Goal: Information Seeking & Learning: Find specific fact

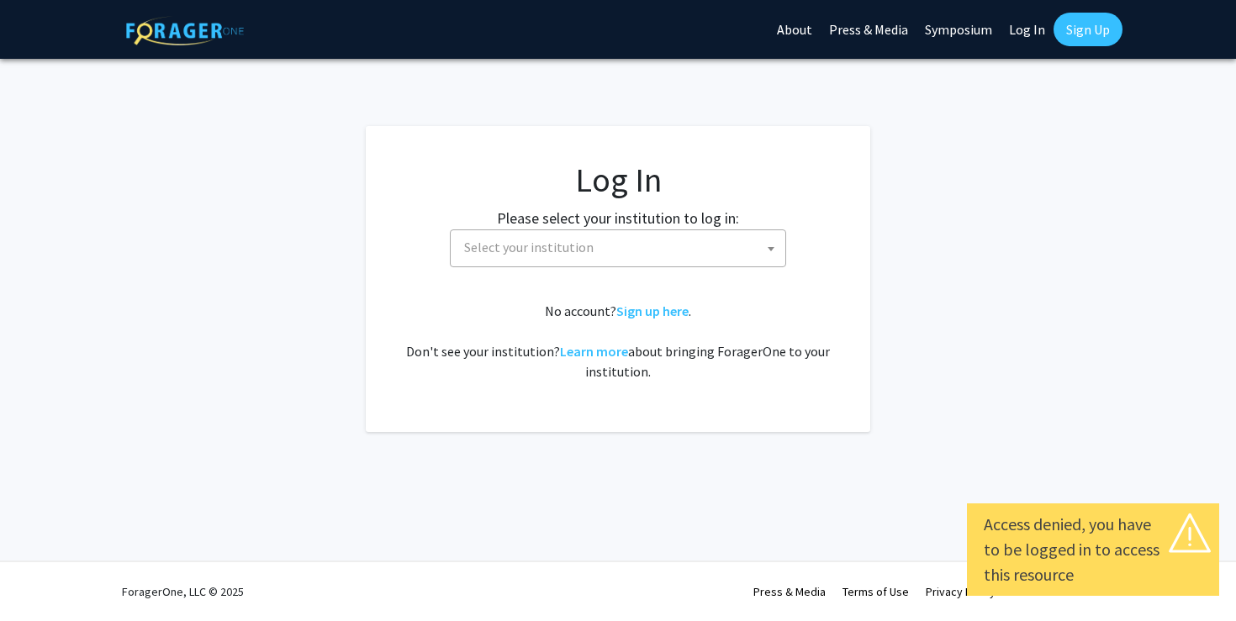
select select
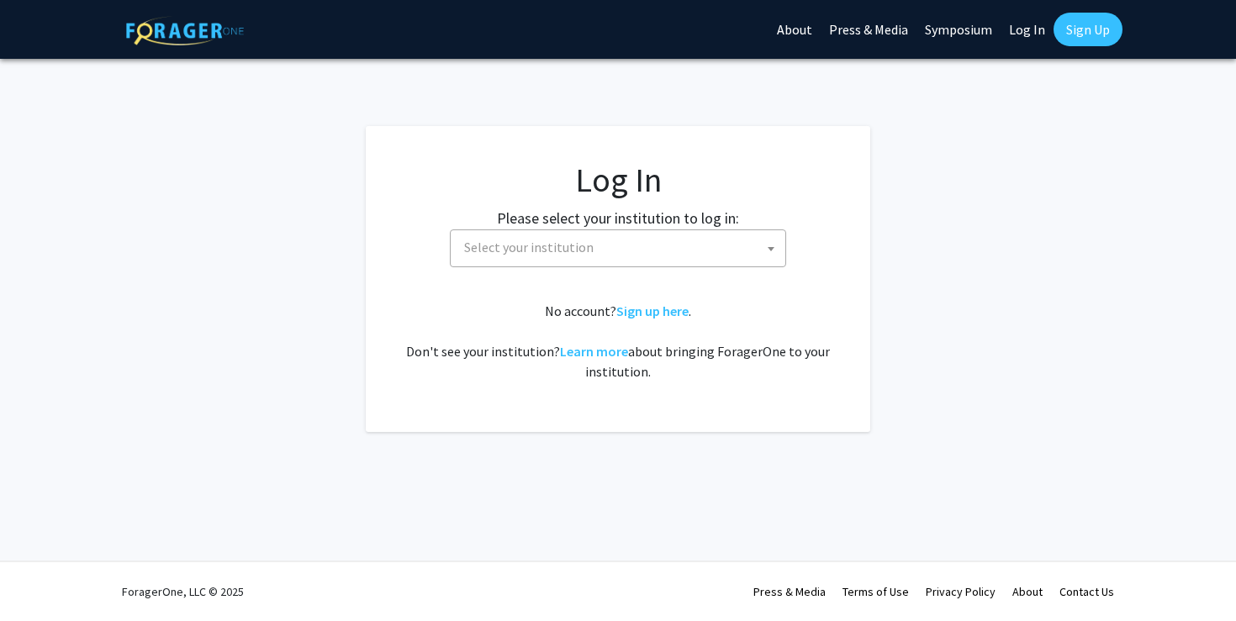
click at [608, 247] on span "Select your institution" at bounding box center [621, 247] width 328 height 34
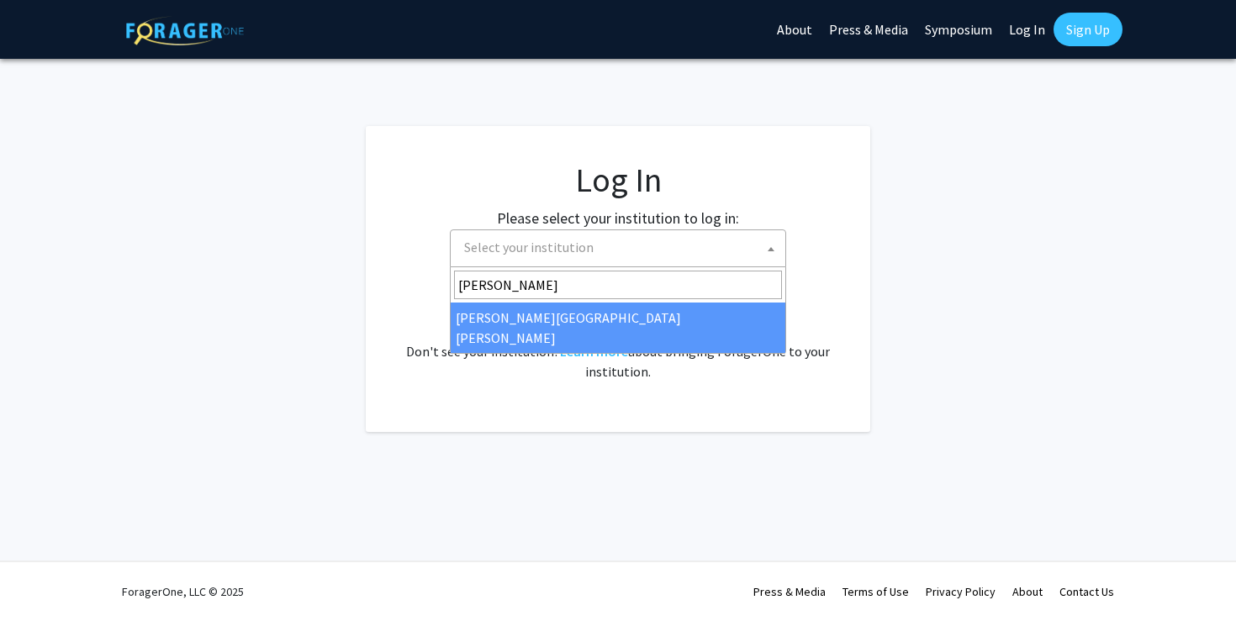
type input "Johns"
select select "1"
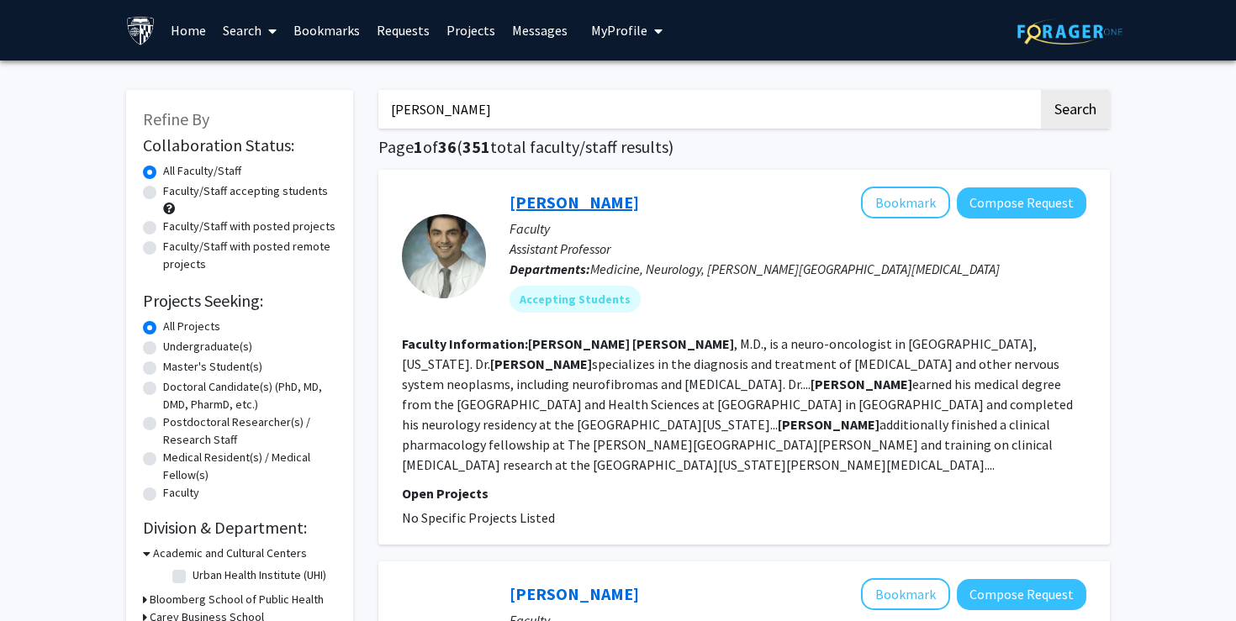
click at [565, 204] on link "[PERSON_NAME]" at bounding box center [575, 202] width 130 height 21
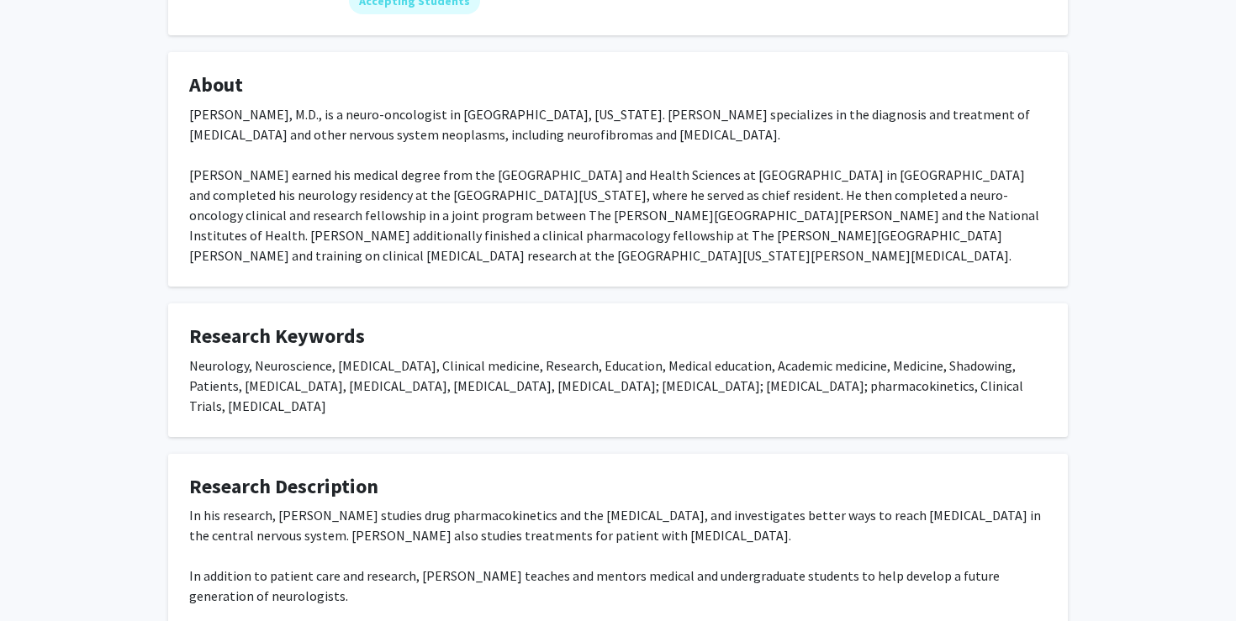
scroll to position [287, 0]
